Goal: Transaction & Acquisition: Purchase product/service

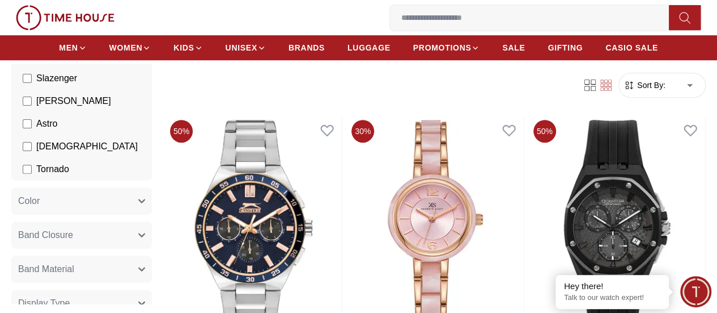
scroll to position [57, 0]
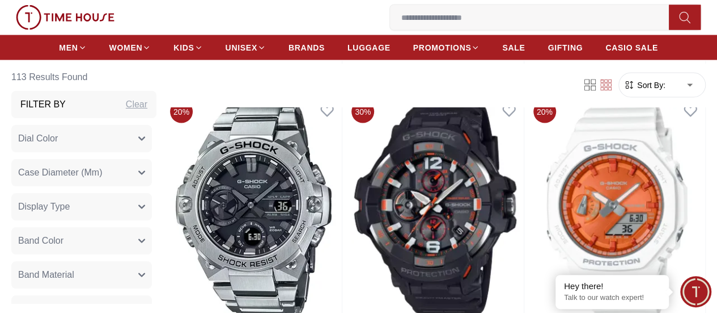
scroll to position [1021, 0]
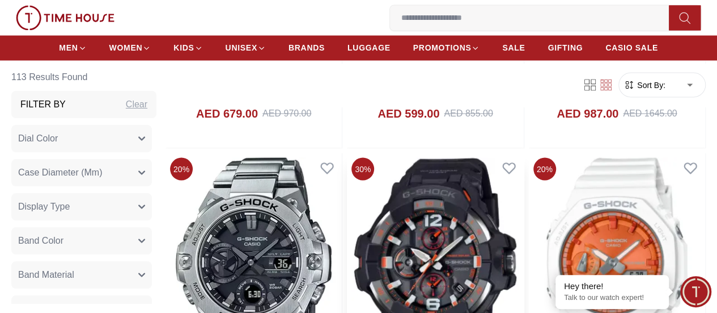
click at [439, 202] on img at bounding box center [435, 265] width 176 height 225
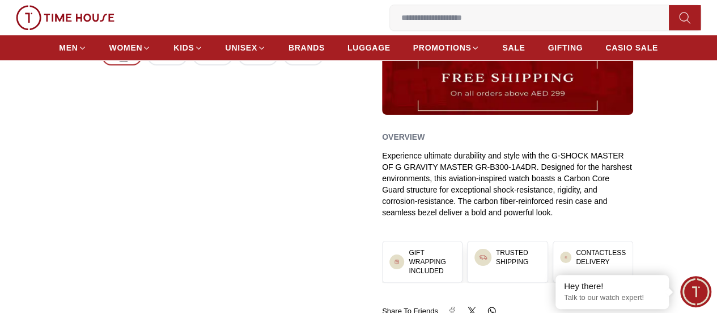
scroll to position [284, 0]
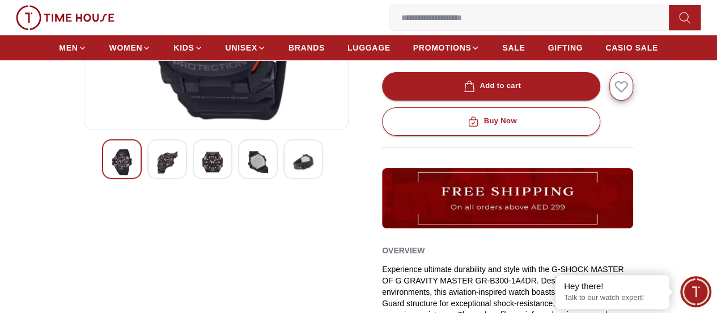
click at [157, 175] on img at bounding box center [167, 162] width 20 height 26
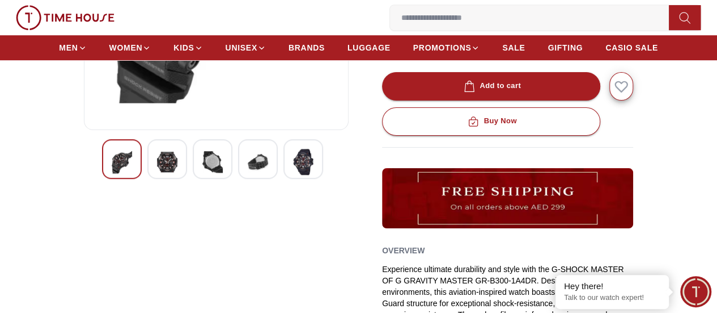
scroll to position [170, 0]
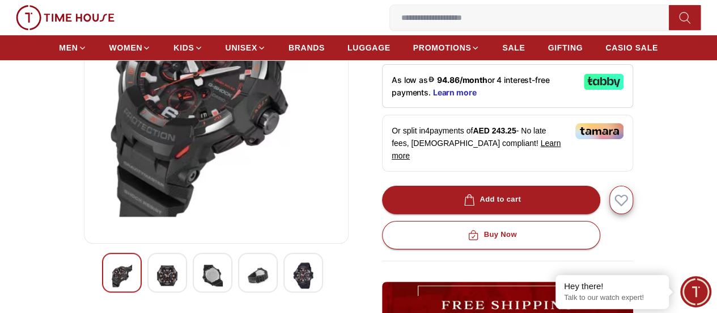
click at [202, 280] on img at bounding box center [212, 275] width 20 height 26
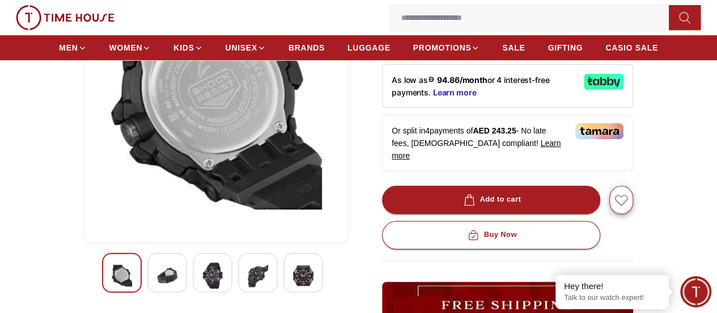
click at [248, 288] on img at bounding box center [258, 275] width 20 height 26
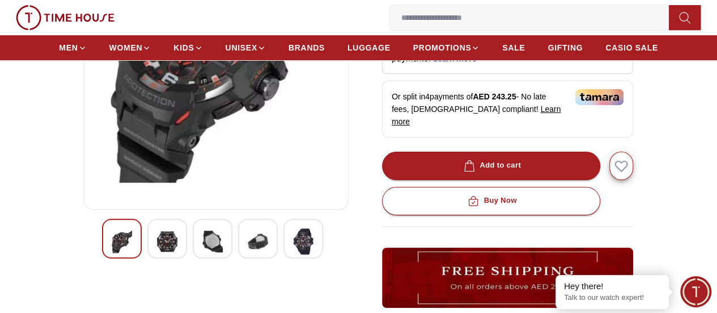
scroll to position [227, 0]
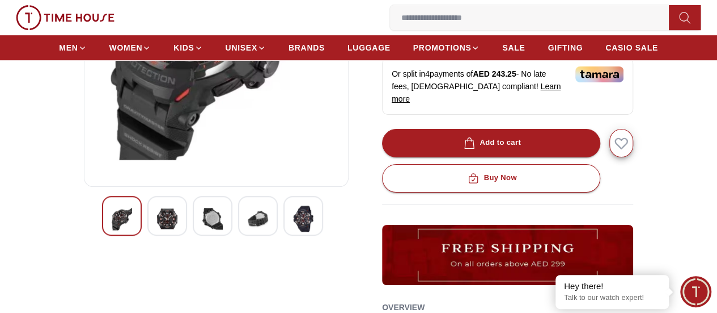
click at [293, 227] on img at bounding box center [303, 218] width 20 height 26
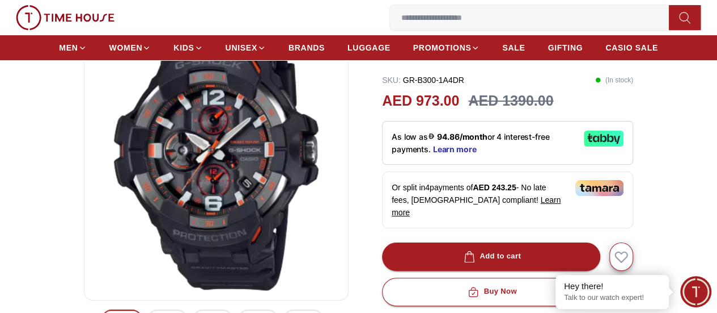
scroll to position [57, 0]
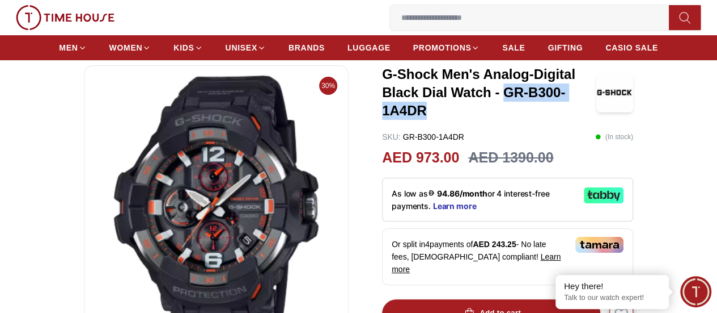
drag, startPoint x: 454, startPoint y: 108, endPoint x: 564, endPoint y: 109, distance: 110.0
click at [564, 109] on h3 "G-Shock Men's Analog-Digital Black Dial Watch - GR-B300-1A4DR" at bounding box center [489, 92] width 214 height 54
copy h3 "GR-B300-1A4DR"
